Goal: Information Seeking & Learning: Learn about a topic

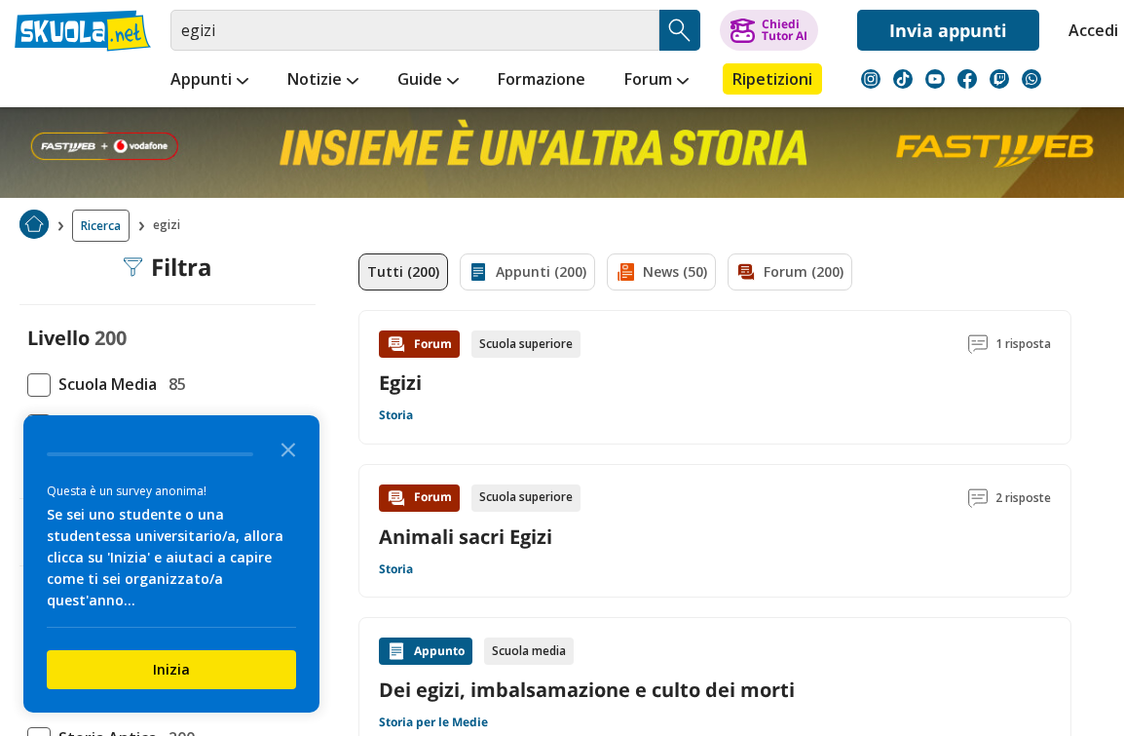
click at [909, 412] on div "Forum Scuola superiore 1 risposta Egizi Storia" at bounding box center [715, 377] width 672 height 94
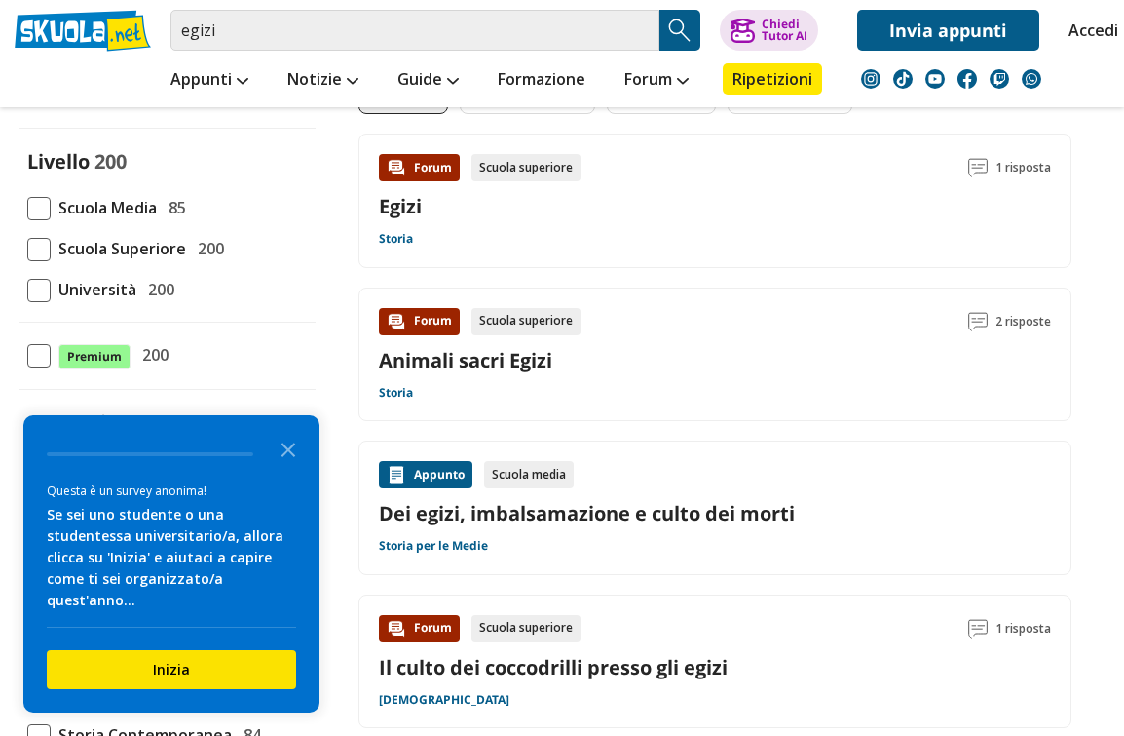
scroll to position [183, 0]
click at [39, 246] on span at bounding box center [38, 249] width 23 height 23
click at [27, 248] on input "Scuola Superiore 200" at bounding box center [27, 248] width 0 height 0
checkbox input "true"
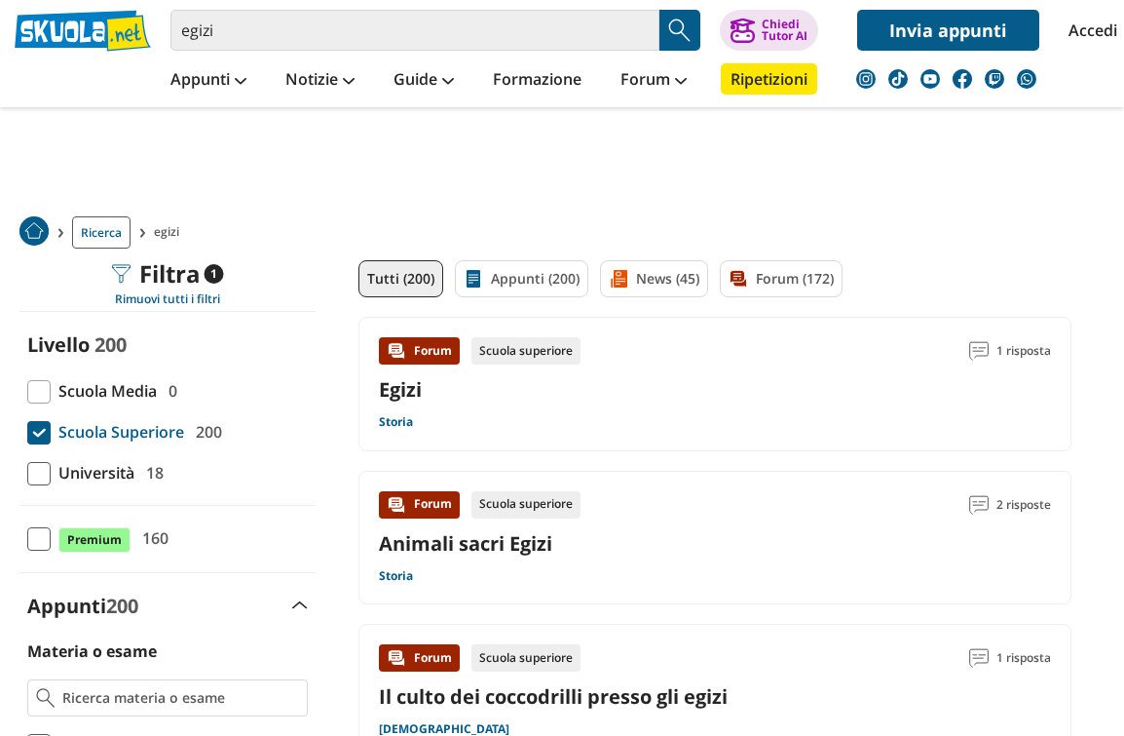
click at [907, 434] on div "Forum Scuola superiore 1 risposta Egizi Storia" at bounding box center [715, 384] width 713 height 134
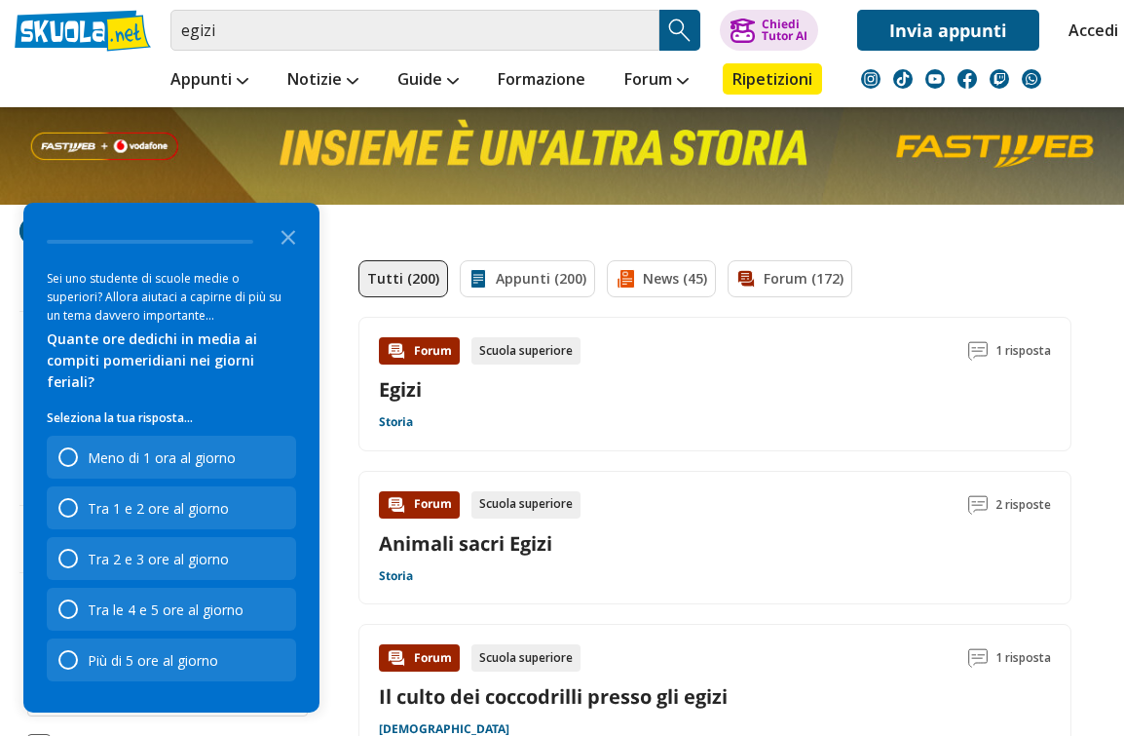
click at [81, 49] on link at bounding box center [83, 31] width 136 height 42
